Goal: Information Seeking & Learning: Learn about a topic

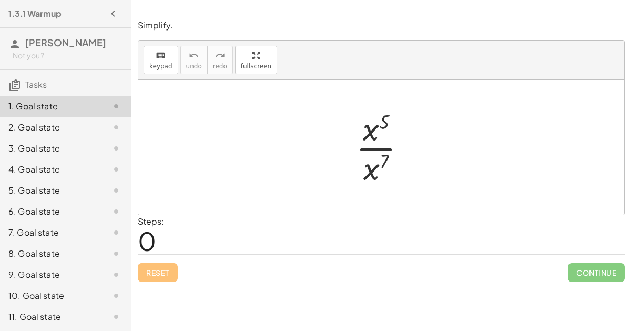
click at [143, 237] on span "0" at bounding box center [147, 240] width 18 height 32
click at [326, 189] on div at bounding box center [381, 147] width 486 height 135
drag, startPoint x: 384, startPoint y: 117, endPoint x: 395, endPoint y: 156, distance: 40.4
click at [395, 156] on div at bounding box center [385, 147] width 69 height 81
drag, startPoint x: 383, startPoint y: 162, endPoint x: 390, endPoint y: 109, distance: 54.1
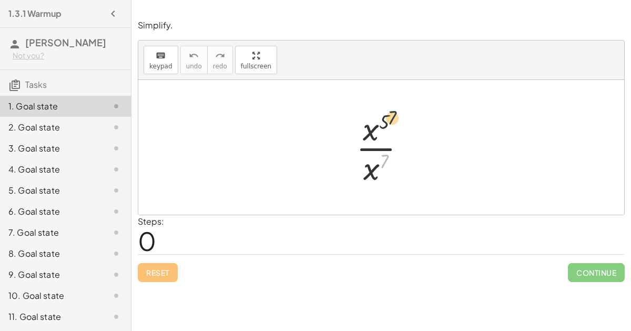
click at [390, 109] on div at bounding box center [385, 147] width 69 height 81
drag, startPoint x: 369, startPoint y: 166, endPoint x: 366, endPoint y: 159, distance: 7.5
click at [366, 159] on div at bounding box center [385, 147] width 69 height 81
drag, startPoint x: 377, startPoint y: 136, endPoint x: 382, endPoint y: 131, distance: 6.7
click at [382, 131] on div at bounding box center [385, 147] width 69 height 81
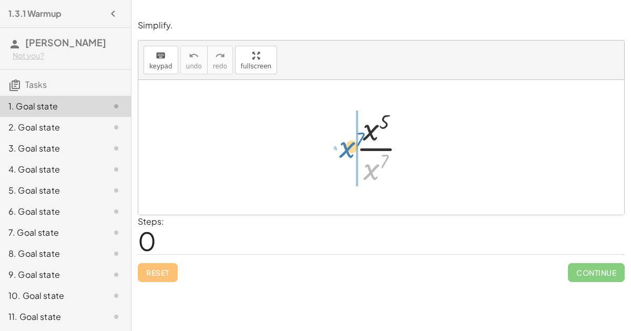
drag, startPoint x: 374, startPoint y: 170, endPoint x: 350, endPoint y: 148, distance: 33.1
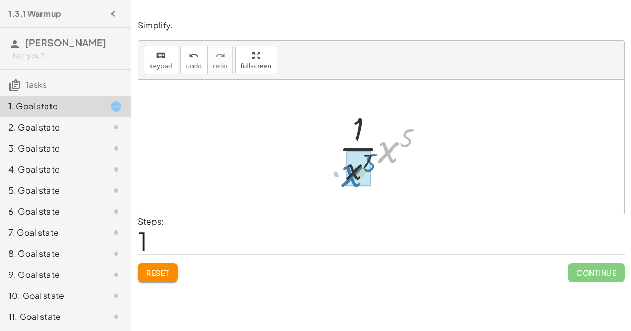
drag, startPoint x: 389, startPoint y: 148, endPoint x: 351, endPoint y: 172, distance: 44.8
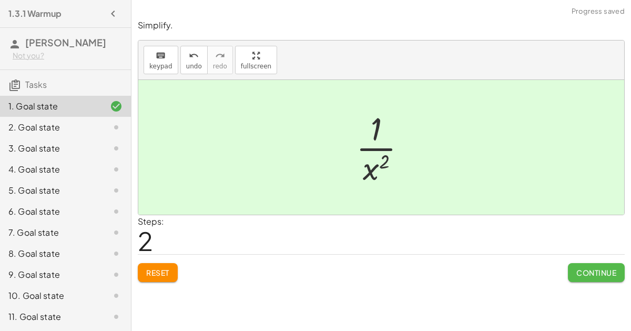
click at [579, 265] on button "Continue" at bounding box center [596, 272] width 57 height 19
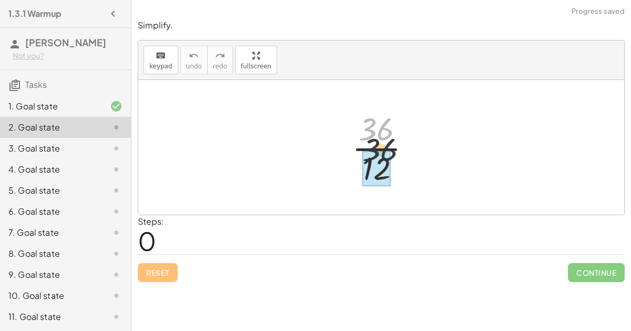
drag, startPoint x: 381, startPoint y: 137, endPoint x: 384, endPoint y: 160, distance: 23.4
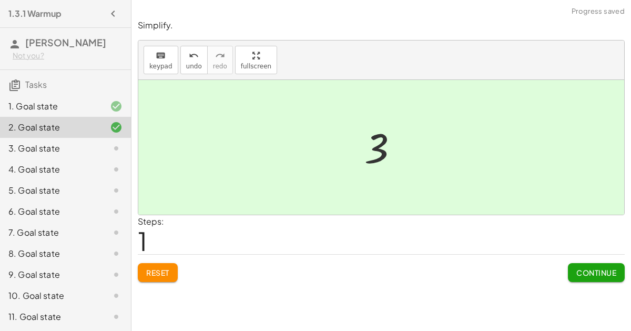
click at [588, 269] on span "Continue" at bounding box center [596, 272] width 40 height 9
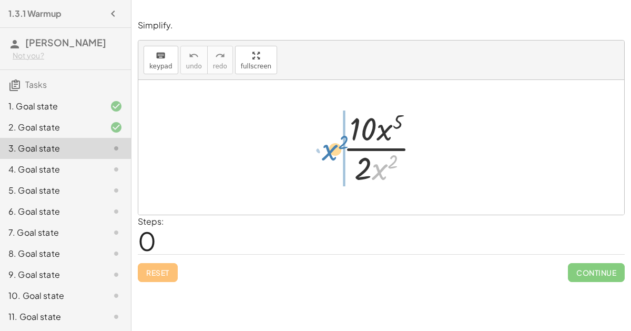
drag, startPoint x: 374, startPoint y: 169, endPoint x: 324, endPoint y: 150, distance: 53.6
click at [324, 150] on div "· x 2 · 10 · x 5 · 2 · x 2" at bounding box center [381, 147] width 486 height 135
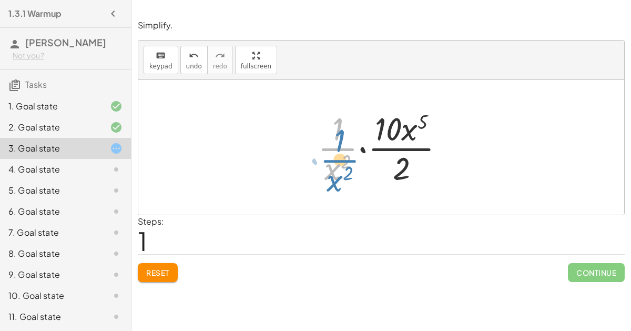
drag, startPoint x: 336, startPoint y: 152, endPoint x: 338, endPoint y: 162, distance: 10.0
click at [338, 162] on div at bounding box center [385, 147] width 146 height 81
click at [161, 272] on span "Reset" at bounding box center [157, 272] width 23 height 9
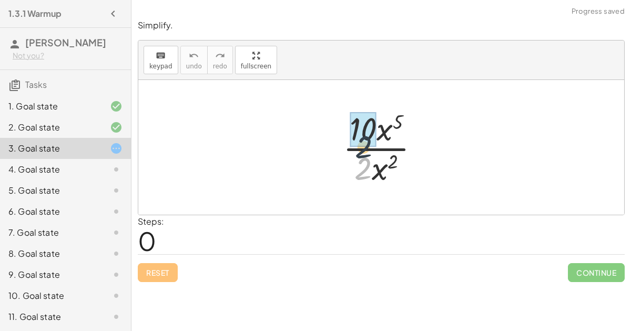
drag, startPoint x: 362, startPoint y: 161, endPoint x: 363, endPoint y: 140, distance: 21.6
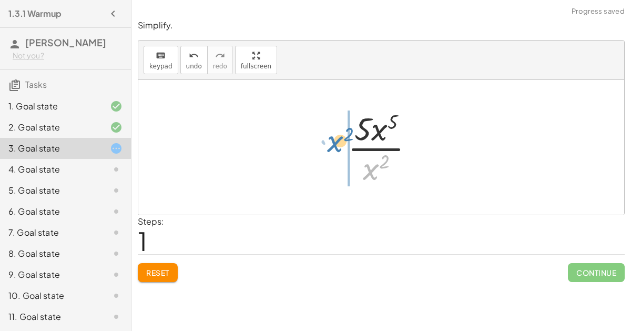
drag, startPoint x: 363, startPoint y: 171, endPoint x: 328, endPoint y: 143, distance: 45.3
click at [328, 143] on div "· 10 · x 5 · 2 · x 2 · x 2 · · x 5 · x 2 5" at bounding box center [381, 147] width 486 height 135
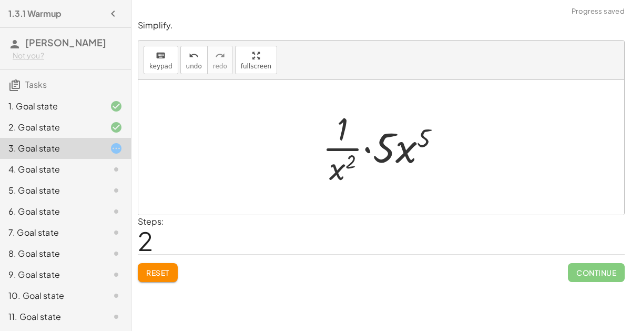
click at [333, 167] on div at bounding box center [385, 147] width 137 height 81
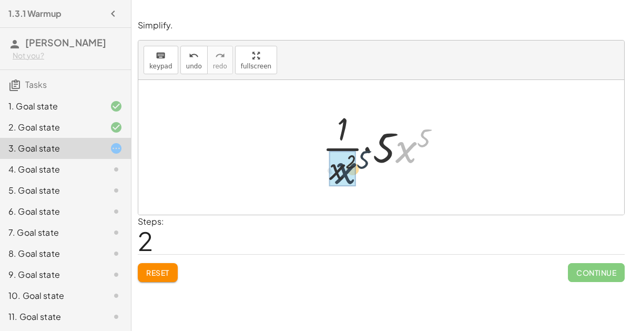
drag, startPoint x: 400, startPoint y: 150, endPoint x: 329, endPoint y: 173, distance: 75.2
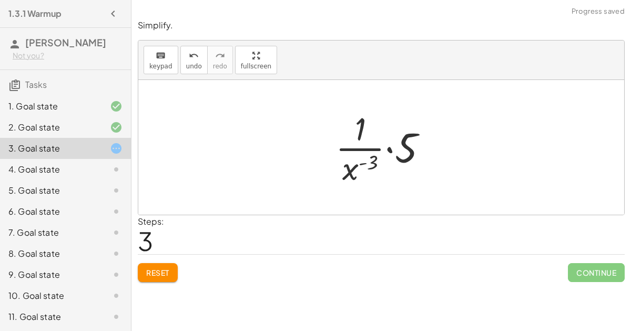
click at [387, 148] on div at bounding box center [385, 147] width 111 height 81
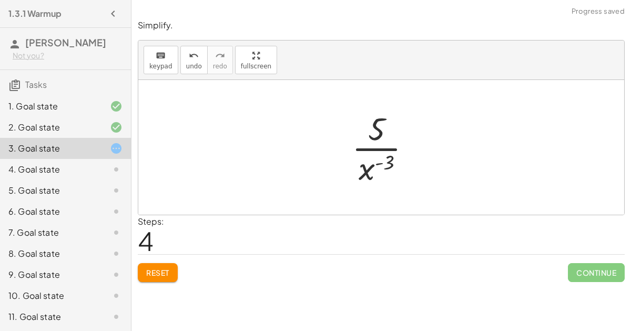
click at [374, 150] on div at bounding box center [385, 147] width 78 height 81
click at [150, 273] on span "Reset" at bounding box center [157, 272] width 23 height 9
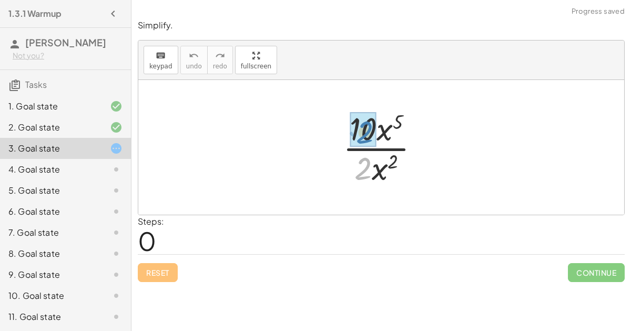
drag, startPoint x: 351, startPoint y: 166, endPoint x: 352, endPoint y: 131, distance: 35.2
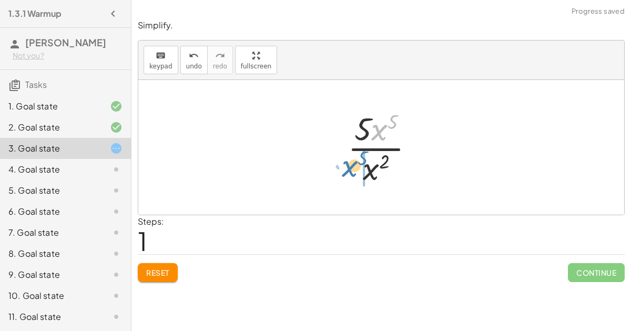
drag, startPoint x: 384, startPoint y: 123, endPoint x: 356, endPoint y: 160, distance: 46.2
click at [356, 160] on div at bounding box center [385, 147] width 86 height 81
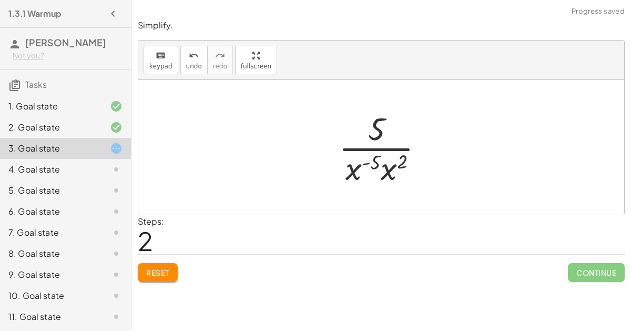
click at [374, 162] on div at bounding box center [385, 147] width 104 height 81
click at [175, 267] on button "Reset" at bounding box center [158, 272] width 40 height 19
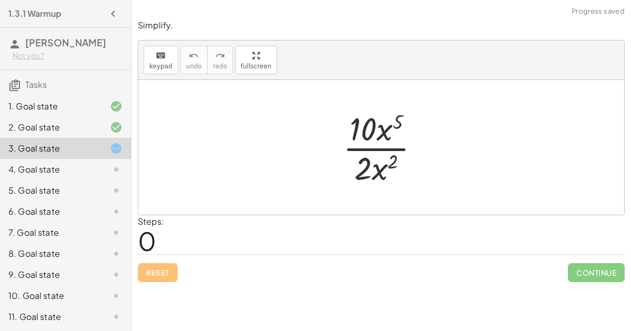
drag, startPoint x: 348, startPoint y: 188, endPoint x: 365, endPoint y: 132, distance: 58.7
click at [365, 132] on div "· 10 · x 5 · 2 · x 2" at bounding box center [381, 147] width 109 height 86
drag, startPoint x: 363, startPoint y: 165, endPoint x: 362, endPoint y: 131, distance: 34.2
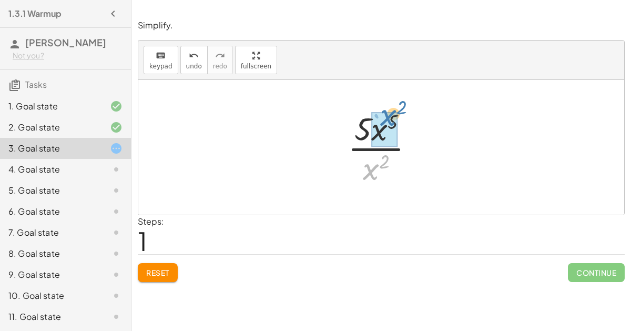
drag, startPoint x: 374, startPoint y: 169, endPoint x: 391, endPoint y: 114, distance: 57.4
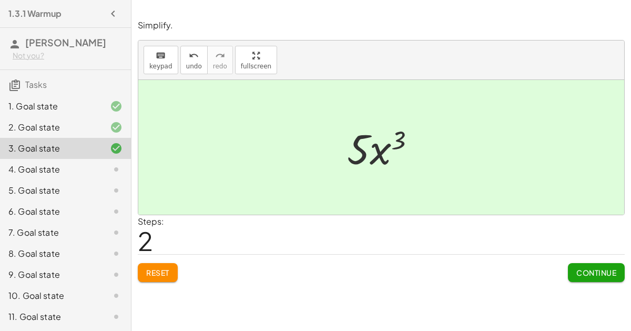
click at [594, 271] on span "Continue" at bounding box center [596, 272] width 40 height 9
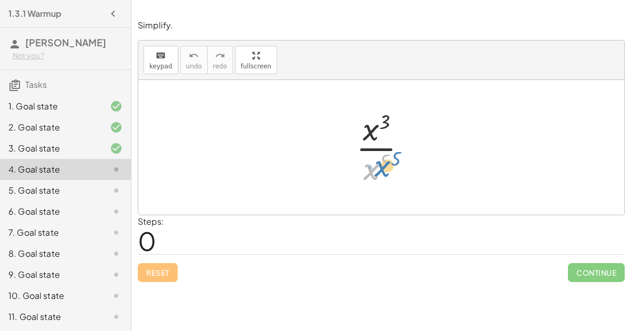
drag, startPoint x: 370, startPoint y: 164, endPoint x: 380, endPoint y: 160, distance: 10.2
click at [380, 160] on div at bounding box center [385, 147] width 69 height 81
drag, startPoint x: 375, startPoint y: 135, endPoint x: 373, endPoint y: 160, distance: 25.3
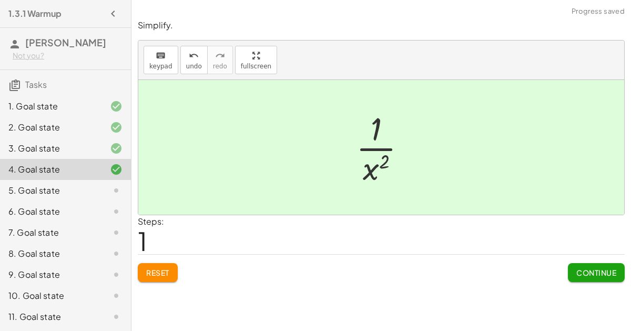
click at [595, 260] on div "Continue" at bounding box center [596, 267] width 57 height 27
click at [595, 264] on button "Continue" at bounding box center [596, 272] width 57 height 19
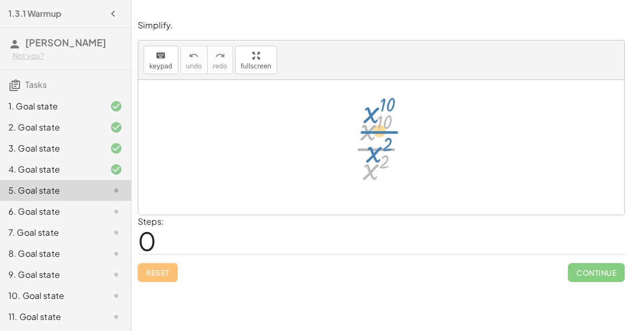
drag, startPoint x: 369, startPoint y: 154, endPoint x: 372, endPoint y: 141, distance: 13.0
click at [372, 141] on div at bounding box center [385, 147] width 75 height 81
drag, startPoint x: 366, startPoint y: 169, endPoint x: 377, endPoint y: 129, distance: 41.3
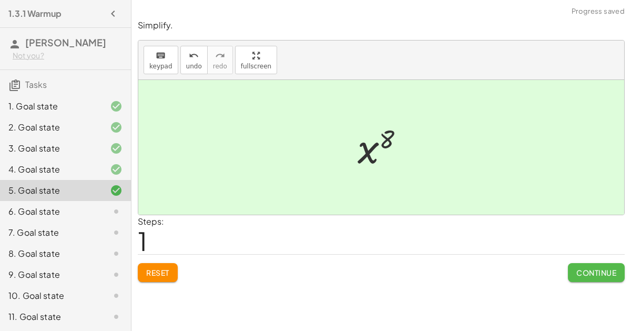
click at [584, 268] on span "Continue" at bounding box center [596, 272] width 40 height 9
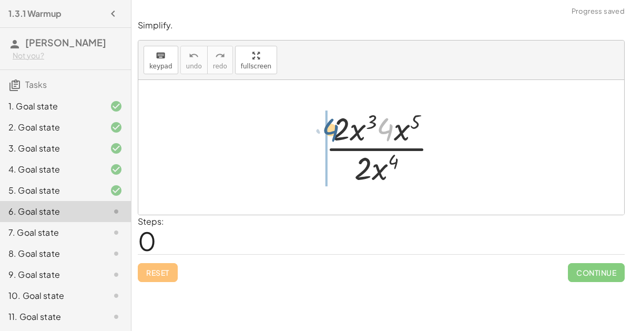
drag, startPoint x: 381, startPoint y: 136, endPoint x: 324, endPoint y: 136, distance: 56.8
click at [324, 136] on div at bounding box center [385, 147] width 131 height 81
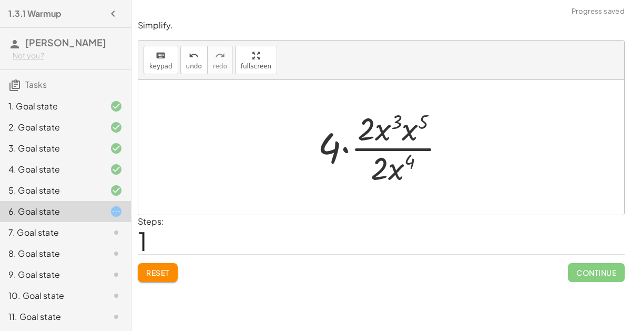
click at [154, 261] on div "Reset Continue" at bounding box center [381, 268] width 487 height 28
click at [140, 269] on button "Reset" at bounding box center [158, 272] width 40 height 19
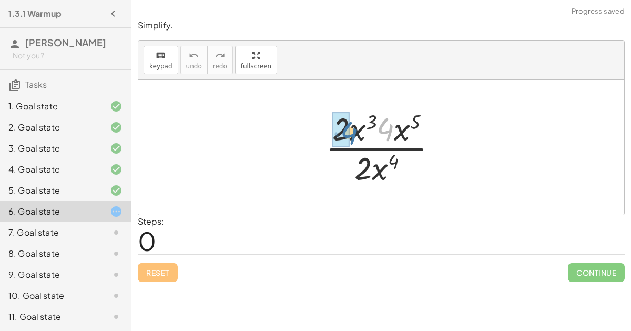
drag, startPoint x: 392, startPoint y: 128, endPoint x: 355, endPoint y: 131, distance: 36.5
click at [355, 131] on div at bounding box center [385, 147] width 131 height 81
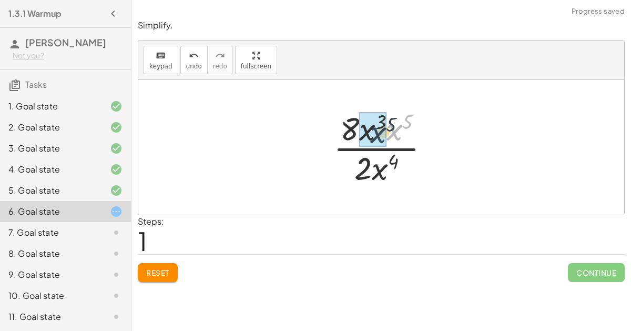
drag, startPoint x: 394, startPoint y: 130, endPoint x: 374, endPoint y: 133, distance: 20.2
click at [396, 122] on div at bounding box center [385, 147] width 116 height 81
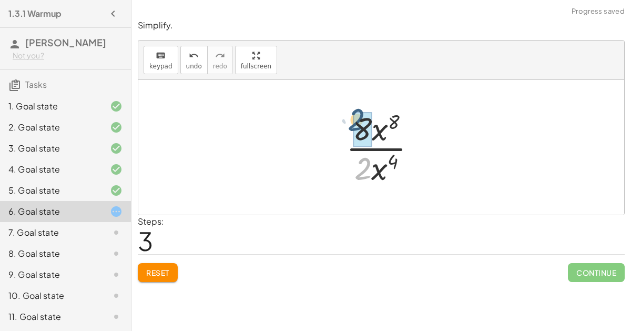
drag, startPoint x: 366, startPoint y: 171, endPoint x: 360, endPoint y: 123, distance: 49.3
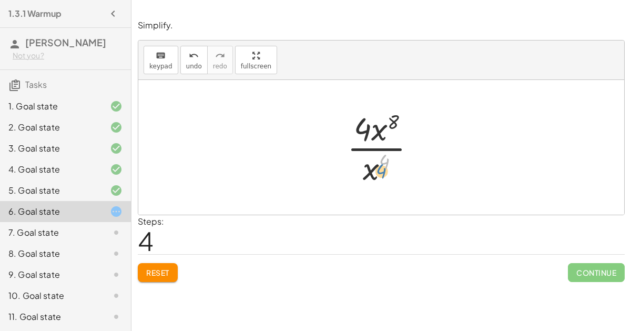
drag, startPoint x: 382, startPoint y: 158, endPoint x: 380, endPoint y: 164, distance: 5.7
click at [380, 164] on div at bounding box center [386, 147] width 88 height 81
drag, startPoint x: 370, startPoint y: 171, endPoint x: 381, endPoint y: 143, distance: 30.2
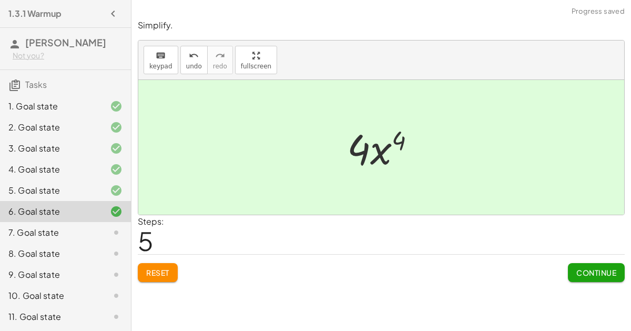
click at [594, 264] on button "Continue" at bounding box center [596, 272] width 57 height 19
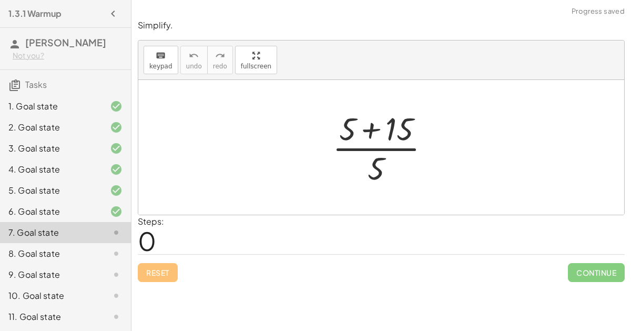
click at [369, 127] on div at bounding box center [385, 147] width 117 height 81
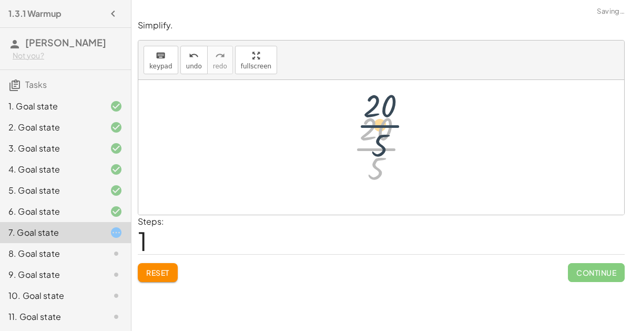
drag, startPoint x: 377, startPoint y: 156, endPoint x: 381, endPoint y: 131, distance: 25.0
click at [381, 131] on div at bounding box center [386, 147] width 76 height 81
drag, startPoint x: 375, startPoint y: 172, endPoint x: 379, endPoint y: 126, distance: 45.9
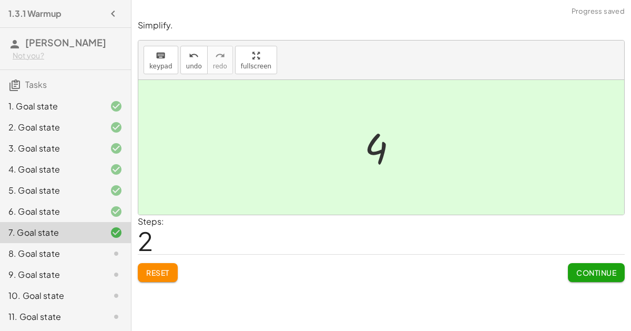
click at [587, 277] on button "Continue" at bounding box center [596, 272] width 57 height 19
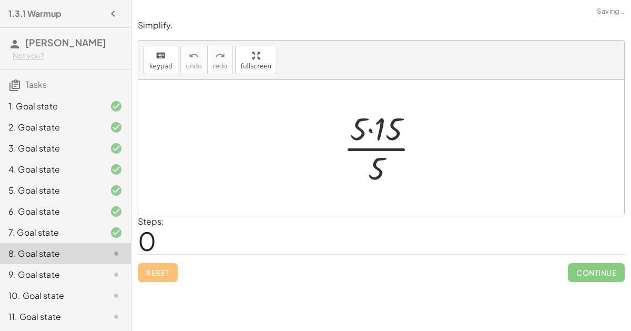
click at [374, 136] on div at bounding box center [385, 147] width 95 height 81
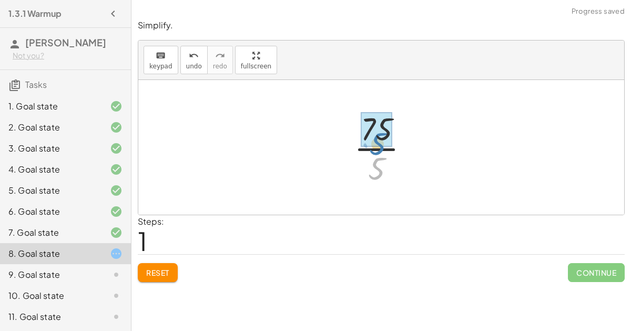
drag, startPoint x: 375, startPoint y: 159, endPoint x: 376, endPoint y: 134, distance: 25.3
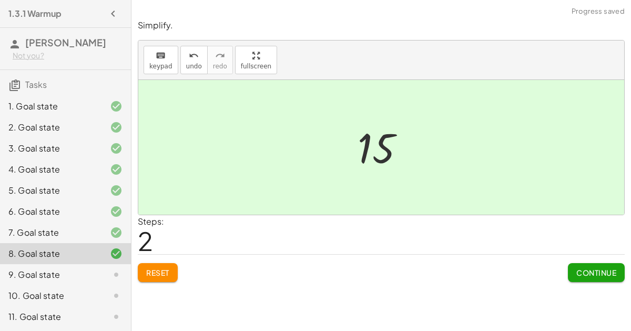
click at [580, 271] on span "Continue" at bounding box center [596, 272] width 40 height 9
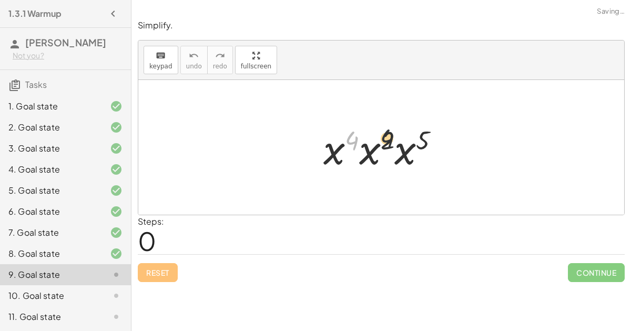
drag, startPoint x: 351, startPoint y: 139, endPoint x: 396, endPoint y: 137, distance: 44.7
click at [396, 137] on div at bounding box center [385, 147] width 135 height 54
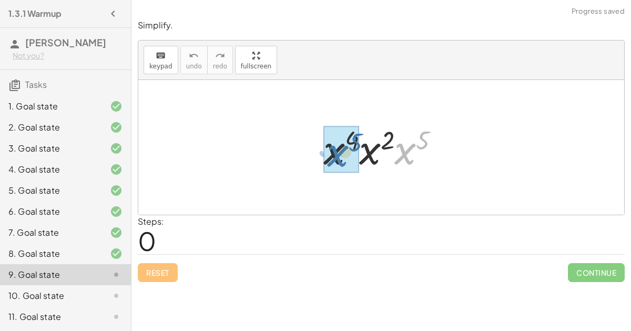
drag, startPoint x: 409, startPoint y: 148, endPoint x: 347, endPoint y: 150, distance: 62.1
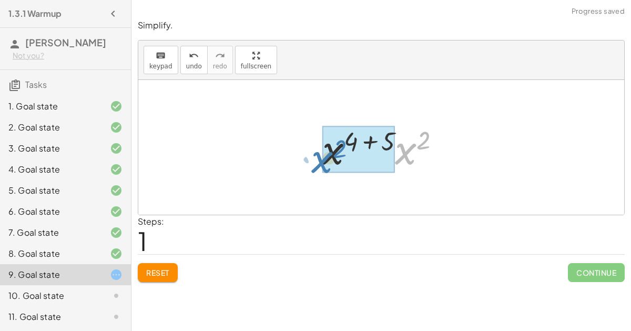
drag, startPoint x: 408, startPoint y: 152, endPoint x: 325, endPoint y: 160, distance: 83.5
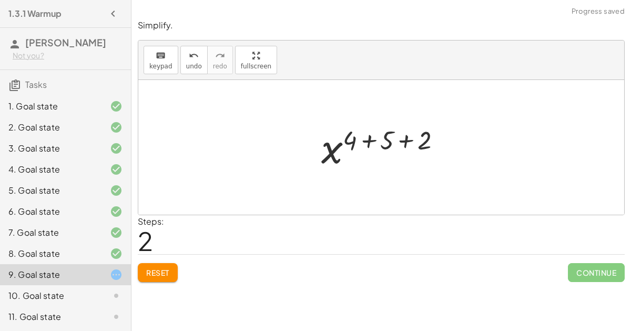
click at [404, 136] on div at bounding box center [385, 147] width 139 height 52
click at [394, 140] on div at bounding box center [385, 147] width 100 height 52
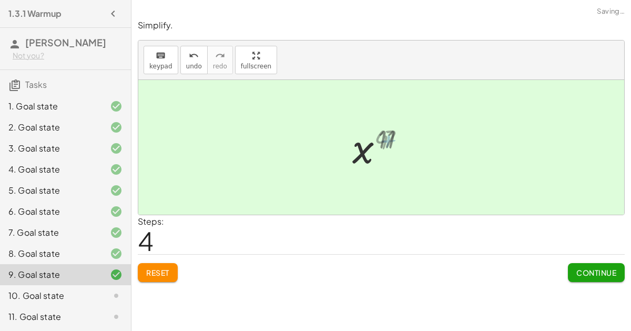
click at [393, 140] on div at bounding box center [385, 147] width 68 height 52
click at [605, 280] on button "Continue" at bounding box center [596, 272] width 57 height 19
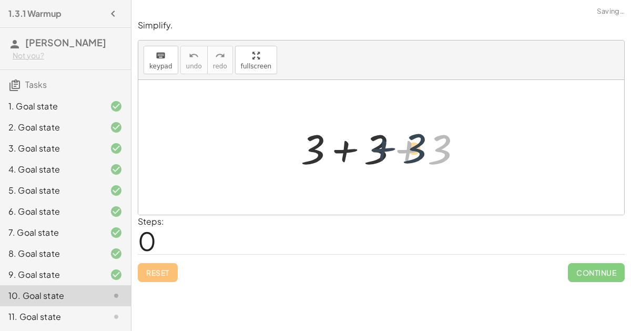
drag, startPoint x: 405, startPoint y: 148, endPoint x: 376, endPoint y: 147, distance: 29.5
click at [376, 147] on div at bounding box center [384, 147] width 179 height 54
drag, startPoint x: 427, startPoint y: 139, endPoint x: 438, endPoint y: 136, distance: 11.6
click at [438, 136] on div at bounding box center [384, 147] width 179 height 54
click at [418, 144] on div at bounding box center [384, 147] width 179 height 54
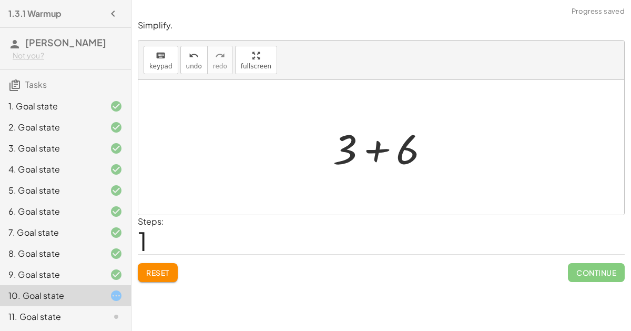
click at [376, 155] on div at bounding box center [386, 147] width 116 height 54
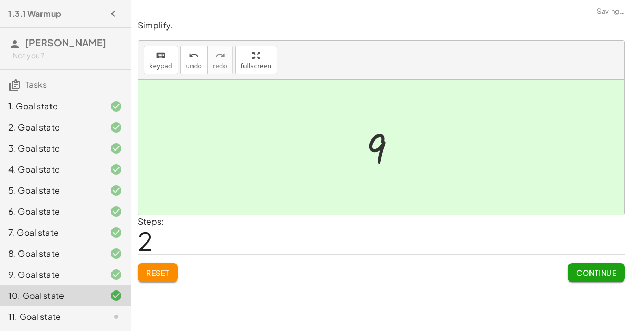
click at [588, 272] on span "Continue" at bounding box center [596, 272] width 40 height 9
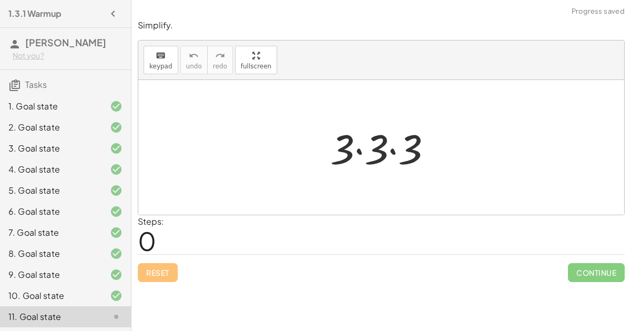
click at [363, 155] on div at bounding box center [385, 147] width 121 height 54
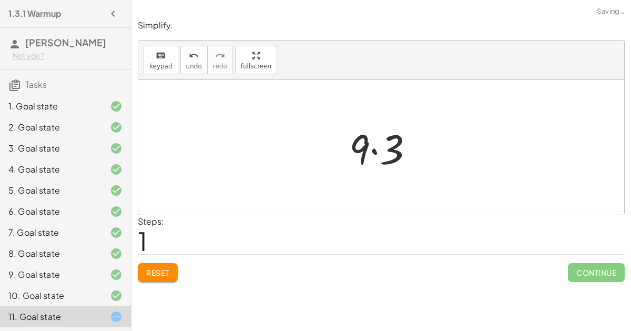
click at [370, 150] on div at bounding box center [386, 147] width 84 height 54
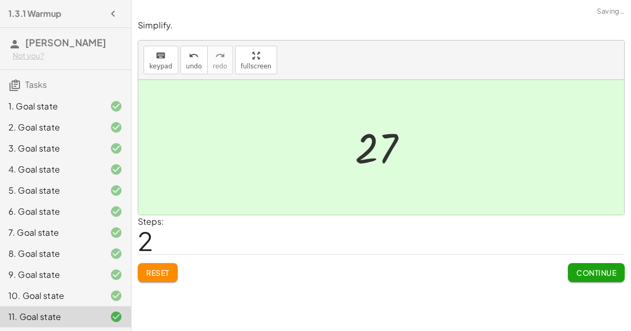
click at [586, 266] on button "Continue" at bounding box center [596, 272] width 57 height 19
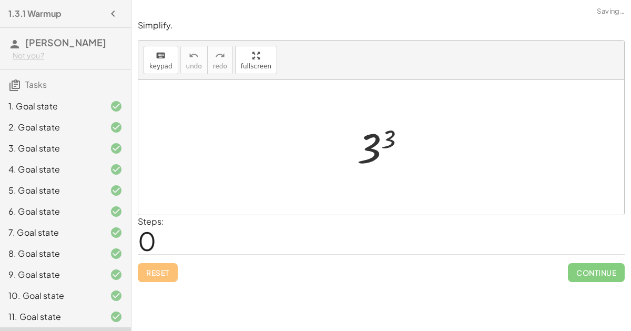
click at [376, 138] on div at bounding box center [385, 147] width 67 height 52
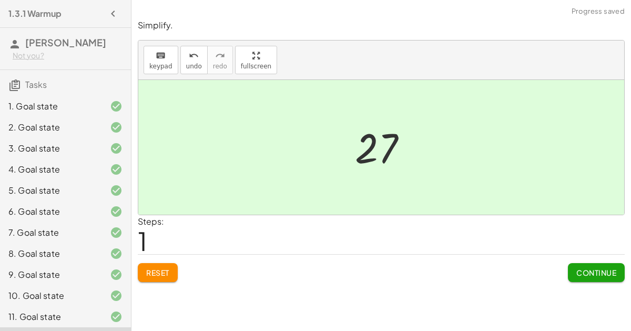
click at [590, 268] on span "Continue" at bounding box center [596, 272] width 40 height 9
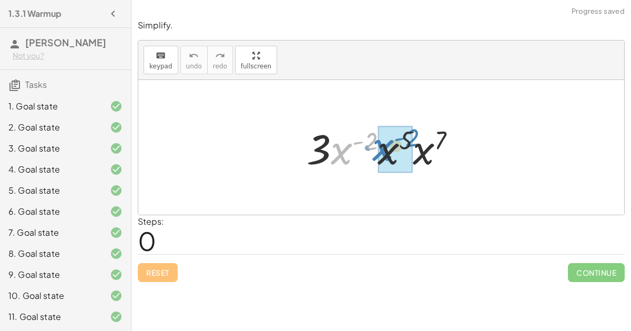
drag, startPoint x: 338, startPoint y: 151, endPoint x: 380, endPoint y: 147, distance: 42.2
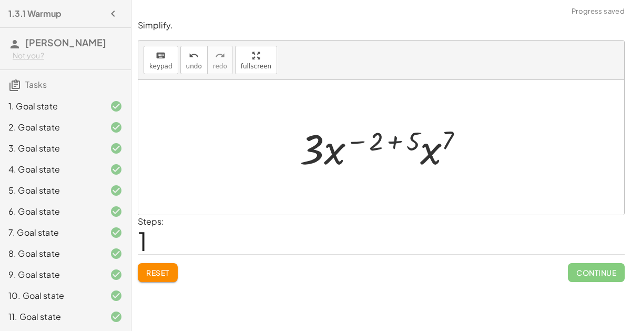
click at [394, 138] on div at bounding box center [385, 147] width 182 height 54
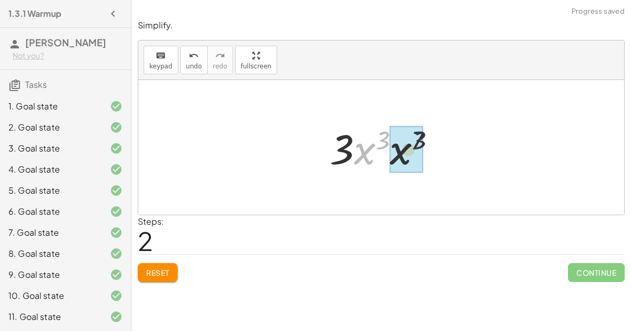
drag, startPoint x: 361, startPoint y: 148, endPoint x: 399, endPoint y: 148, distance: 37.9
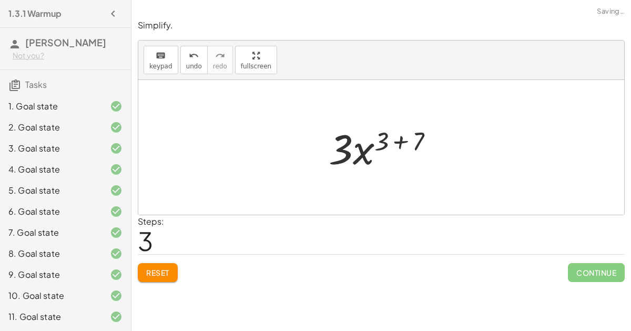
click at [399, 140] on div at bounding box center [385, 147] width 124 height 54
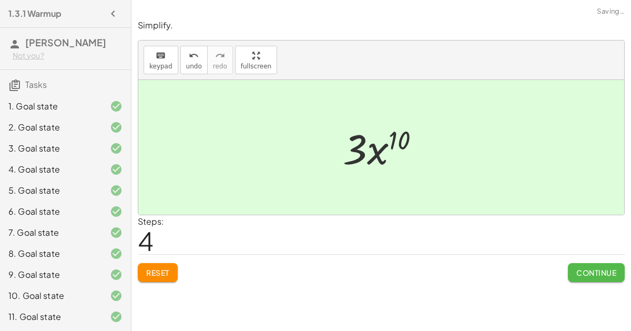
click at [589, 277] on button "Continue" at bounding box center [596, 272] width 57 height 19
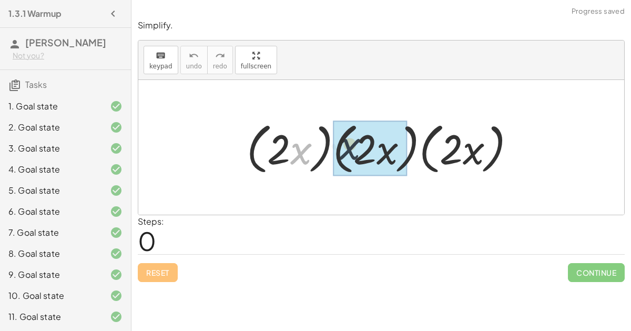
drag, startPoint x: 303, startPoint y: 153, endPoint x: 353, endPoint y: 148, distance: 50.2
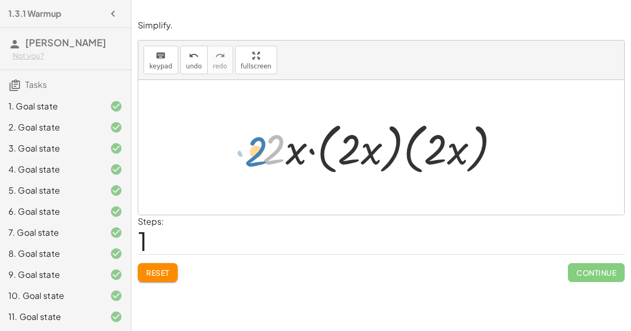
drag, startPoint x: 275, startPoint y: 149, endPoint x: 259, endPoint y: 151, distance: 17.0
click at [259, 151] on div at bounding box center [385, 147] width 256 height 60
click at [363, 146] on div at bounding box center [385, 147] width 256 height 60
click at [334, 144] on div at bounding box center [385, 147] width 256 height 60
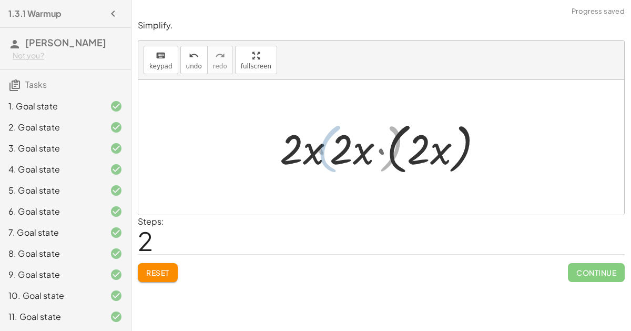
click at [322, 147] on div at bounding box center [385, 147] width 215 height 60
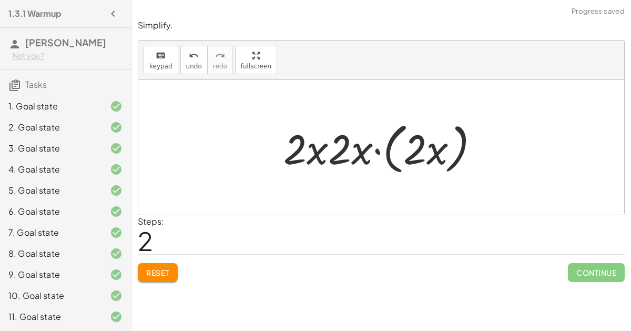
click at [403, 142] on div at bounding box center [385, 147] width 215 height 60
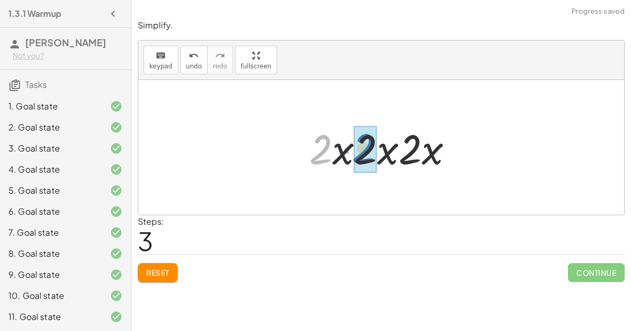
drag, startPoint x: 324, startPoint y: 148, endPoint x: 366, endPoint y: 147, distance: 42.1
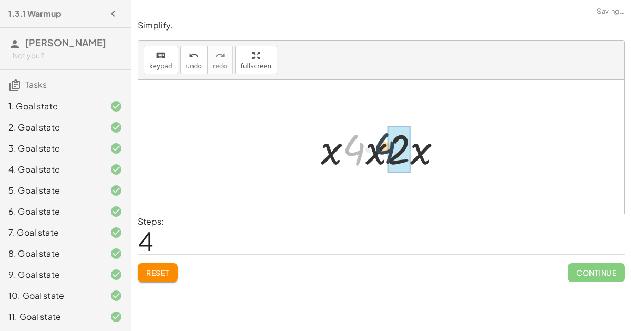
drag, startPoint x: 352, startPoint y: 148, endPoint x: 389, endPoint y: 147, distance: 36.8
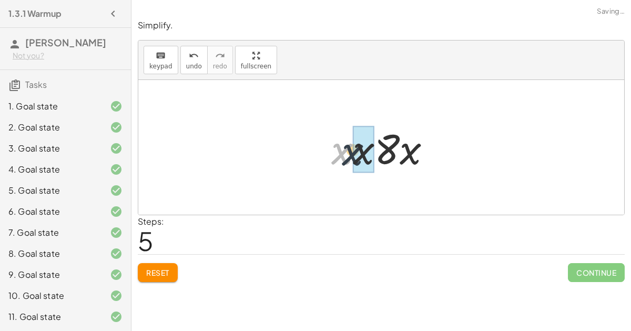
drag, startPoint x: 340, startPoint y: 151, endPoint x: 359, endPoint y: 153, distance: 18.5
click at [359, 153] on div at bounding box center [385, 147] width 111 height 54
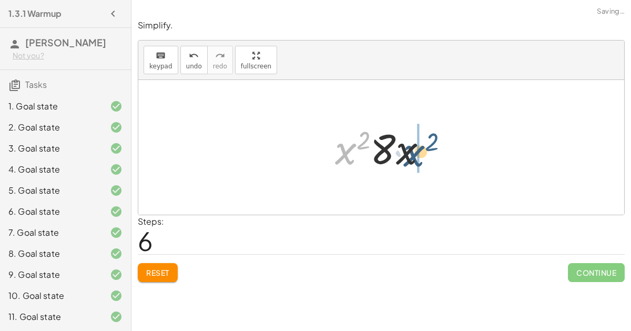
drag, startPoint x: 344, startPoint y: 151, endPoint x: 413, endPoint y: 153, distance: 68.9
click at [413, 153] on div at bounding box center [385, 147] width 111 height 54
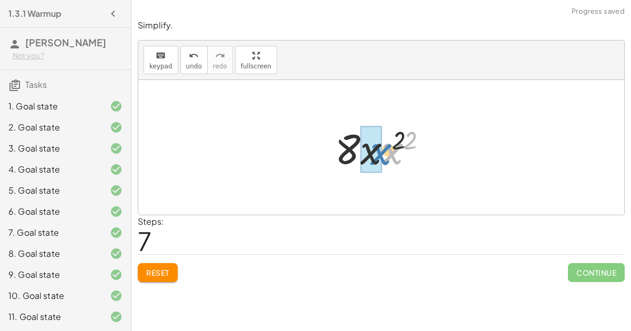
drag, startPoint x: 393, startPoint y: 157, endPoint x: 375, endPoint y: 156, distance: 17.4
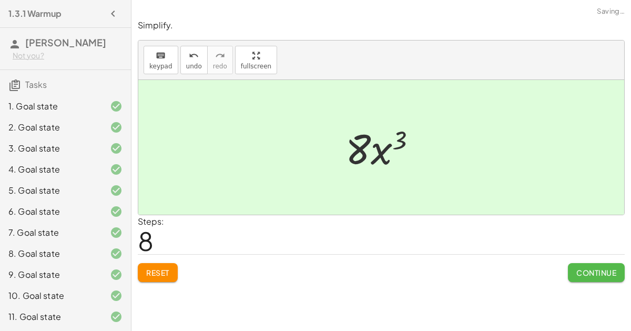
click at [583, 266] on button "Continue" at bounding box center [596, 272] width 57 height 19
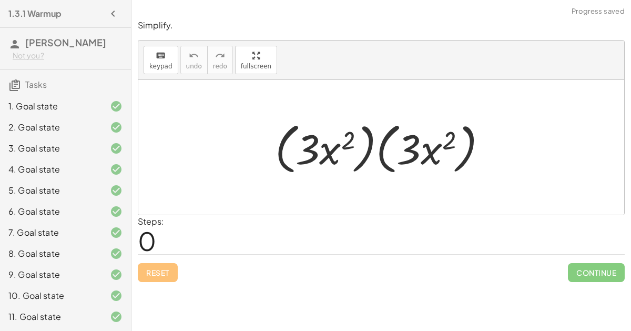
click at [310, 150] on div at bounding box center [385, 147] width 231 height 60
drag, startPoint x: 316, startPoint y: 143, endPoint x: 311, endPoint y: 145, distance: 5.5
click at [311, 145] on div at bounding box center [385, 147] width 231 height 60
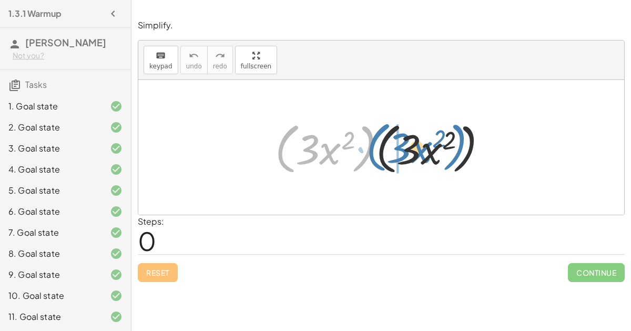
drag, startPoint x: 281, startPoint y: 146, endPoint x: 372, endPoint y: 145, distance: 91.0
click at [372, 145] on div at bounding box center [385, 147] width 231 height 60
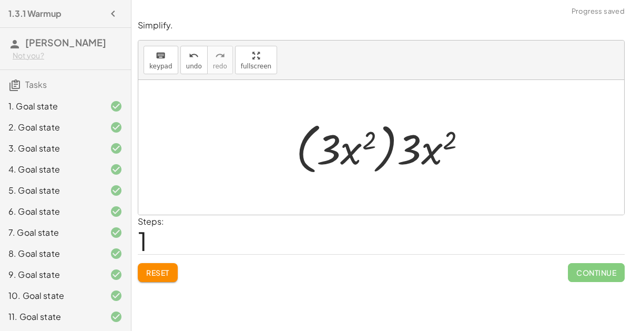
click at [301, 145] on div at bounding box center [385, 147] width 189 height 60
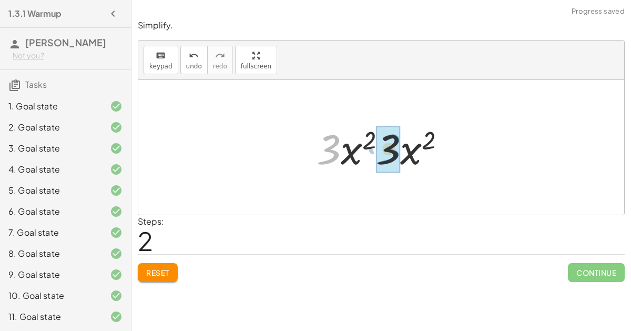
drag, startPoint x: 334, startPoint y: 145, endPoint x: 395, endPoint y: 145, distance: 61.5
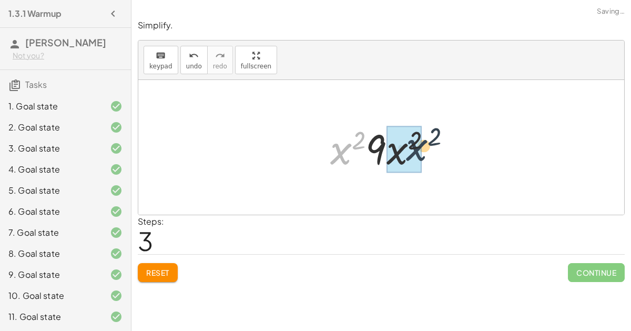
drag, startPoint x: 341, startPoint y: 146, endPoint x: 417, endPoint y: 142, distance: 76.3
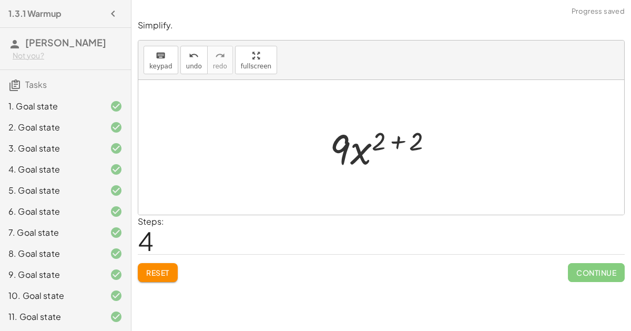
click at [397, 131] on div at bounding box center [385, 147] width 123 height 54
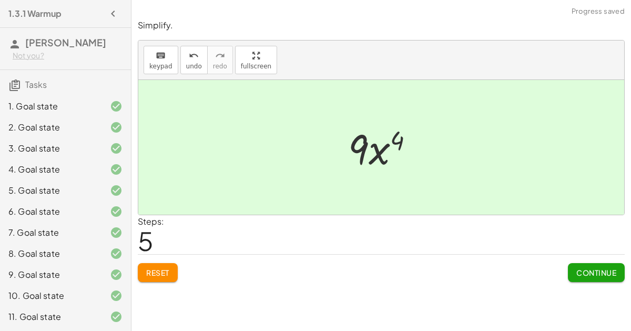
scroll to position [210, 0]
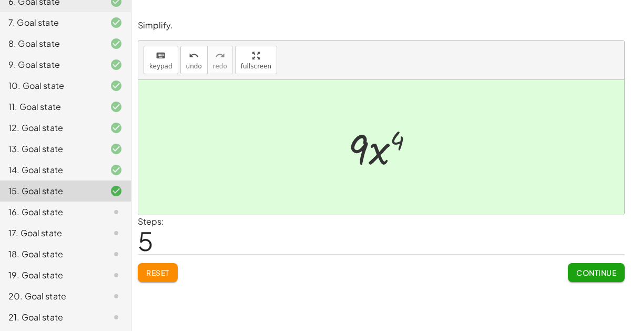
click at [589, 268] on span "Continue" at bounding box center [596, 272] width 40 height 9
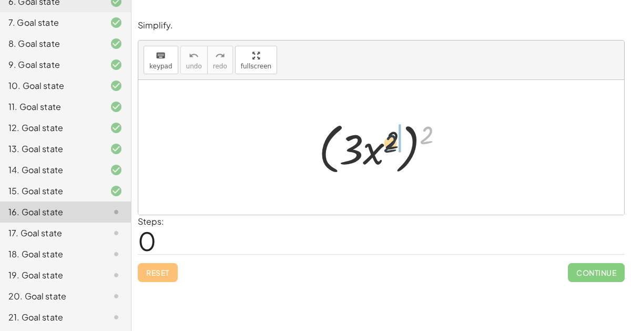
drag, startPoint x: 424, startPoint y: 131, endPoint x: 387, endPoint y: 140, distance: 38.3
click at [387, 140] on div at bounding box center [385, 147] width 144 height 60
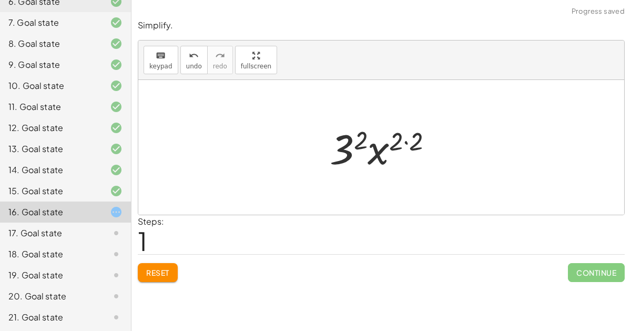
click at [407, 142] on div at bounding box center [385, 147] width 122 height 54
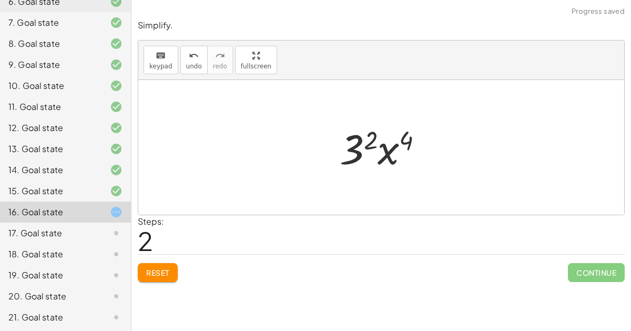
click at [365, 140] on div at bounding box center [385, 147] width 103 height 54
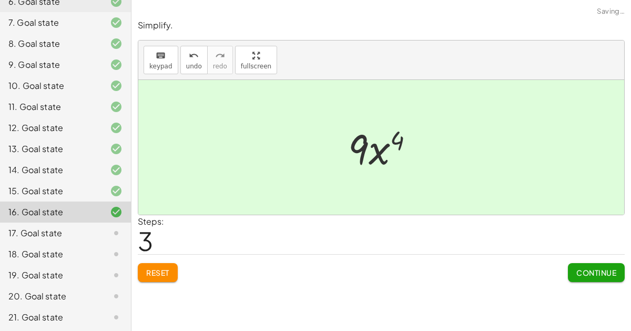
click at [565, 252] on div "Steps: 3" at bounding box center [381, 234] width 487 height 39
click at [568, 257] on div "Continue" at bounding box center [596, 267] width 57 height 27
click at [569, 259] on div "Continue" at bounding box center [596, 267] width 57 height 27
click at [574, 267] on button "Continue" at bounding box center [596, 272] width 57 height 19
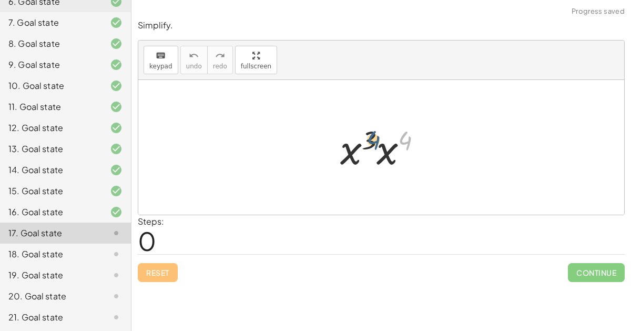
drag, startPoint x: 403, startPoint y: 136, endPoint x: 330, endPoint y: 144, distance: 73.0
click at [330, 144] on div "4 · x 3 · x 4" at bounding box center [381, 147] width 114 height 59
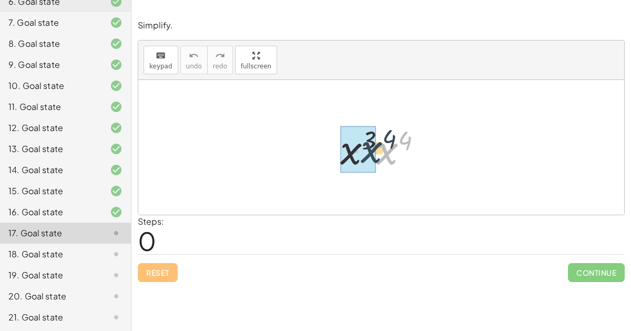
drag, startPoint x: 384, startPoint y: 156, endPoint x: 348, endPoint y: 155, distance: 36.3
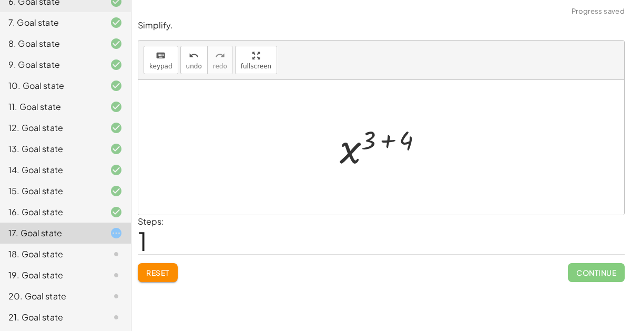
click at [381, 136] on div at bounding box center [385, 147] width 103 height 52
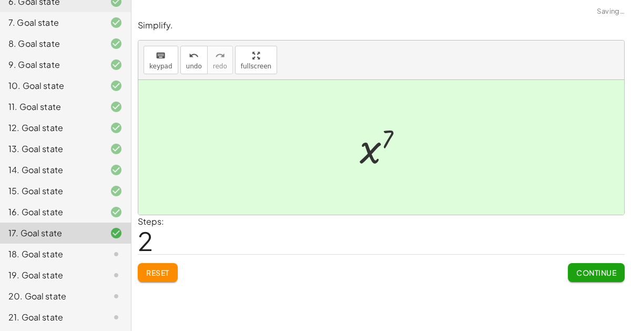
click at [598, 270] on span "Continue" at bounding box center [596, 272] width 40 height 9
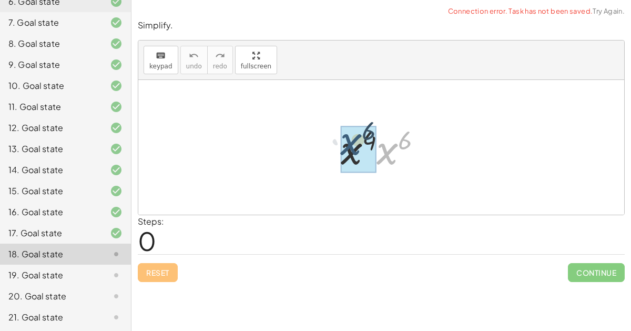
drag, startPoint x: 382, startPoint y: 154, endPoint x: 347, endPoint y: 145, distance: 36.3
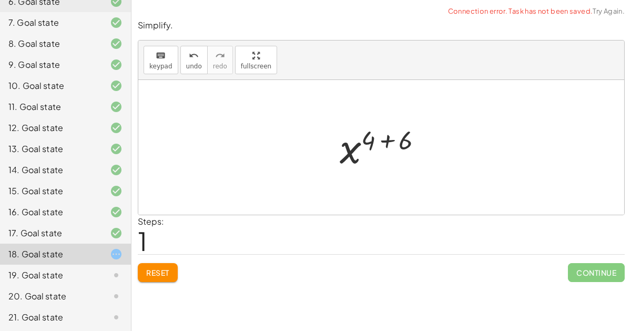
click at [384, 137] on div at bounding box center [385, 147] width 102 height 52
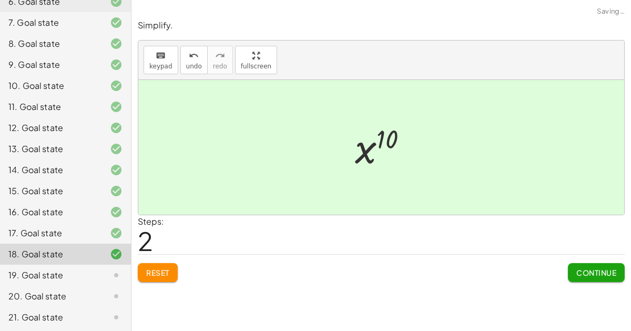
click at [589, 270] on span "Continue" at bounding box center [596, 272] width 40 height 9
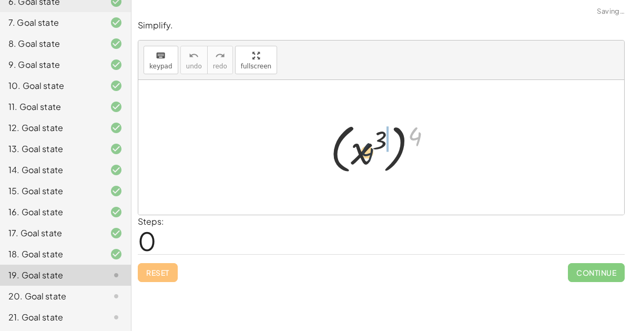
drag, startPoint x: 413, startPoint y: 131, endPoint x: 365, endPoint y: 147, distance: 50.4
click at [365, 147] on div at bounding box center [385, 147] width 120 height 58
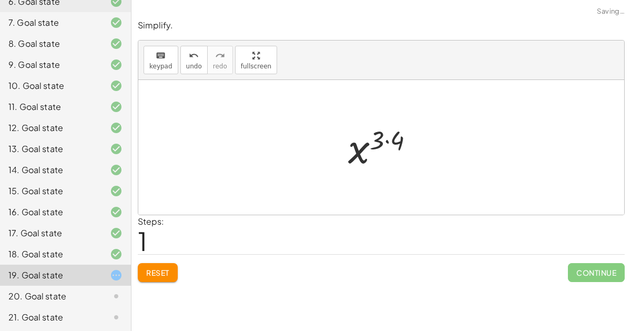
click at [384, 136] on div at bounding box center [385, 147] width 85 height 52
click at [387, 142] on div at bounding box center [385, 147] width 85 height 52
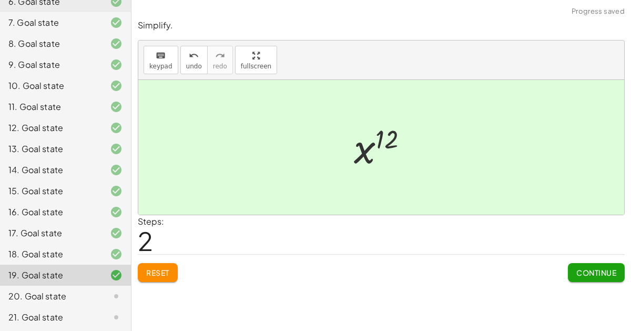
click at [595, 266] on button "Continue" at bounding box center [596, 272] width 57 height 19
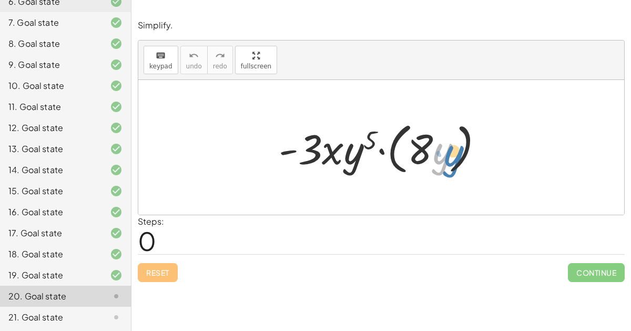
drag, startPoint x: 438, startPoint y: 155, endPoint x: 448, endPoint y: 157, distance: 10.6
click at [448, 157] on div at bounding box center [385, 147] width 224 height 60
click at [423, 143] on div at bounding box center [385, 147] width 224 height 60
click at [427, 147] on div at bounding box center [385, 147] width 224 height 60
click at [395, 150] on div at bounding box center [385, 147] width 224 height 60
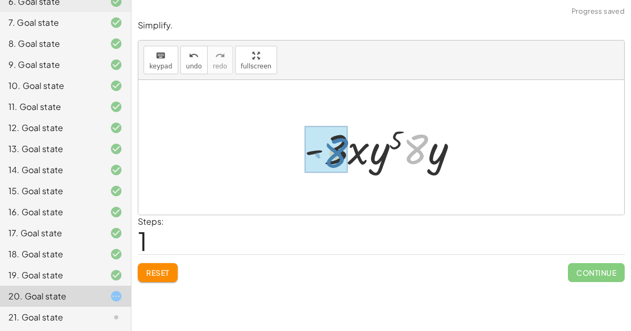
drag, startPoint x: 416, startPoint y: 150, endPoint x: 335, endPoint y: 154, distance: 81.1
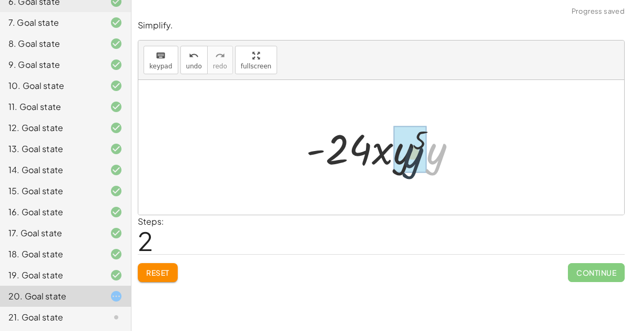
drag, startPoint x: 430, startPoint y: 151, endPoint x: 404, endPoint y: 155, distance: 26.0
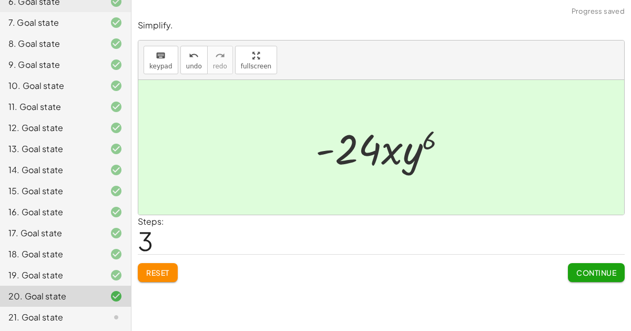
click at [593, 275] on span "Continue" at bounding box center [596, 272] width 40 height 9
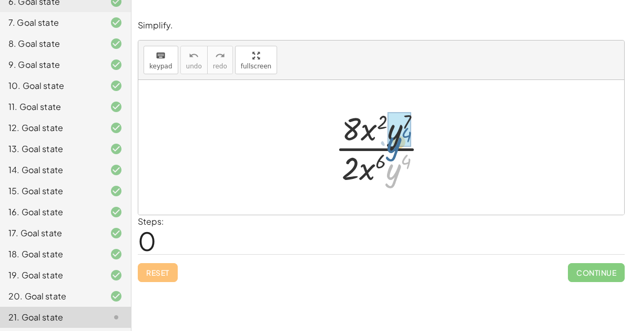
drag, startPoint x: 395, startPoint y: 175, endPoint x: 395, endPoint y: 148, distance: 26.8
click at [395, 148] on div at bounding box center [386, 147] width 112 height 81
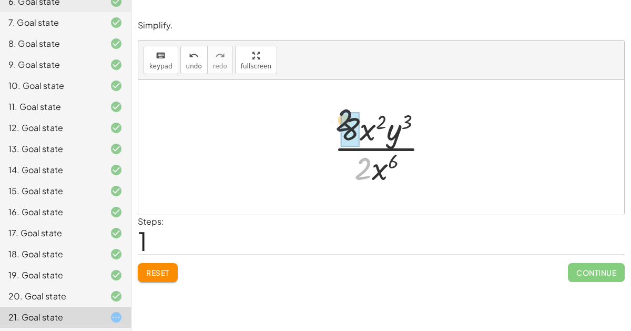
drag, startPoint x: 367, startPoint y: 171, endPoint x: 348, endPoint y: 121, distance: 54.1
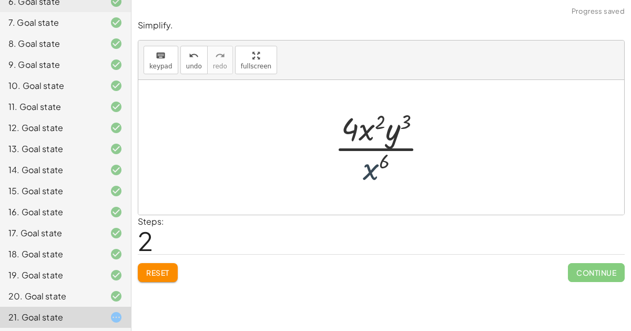
click at [367, 173] on div at bounding box center [385, 147] width 112 height 81
drag, startPoint x: 369, startPoint y: 135, endPoint x: 371, endPoint y: 164, distance: 28.5
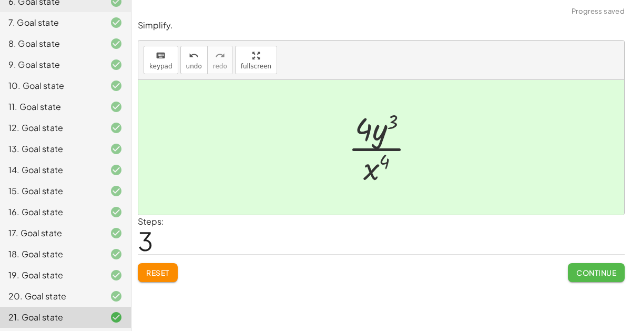
click at [603, 270] on span "Continue" at bounding box center [596, 272] width 40 height 9
